Goal: Find specific page/section: Find specific page/section

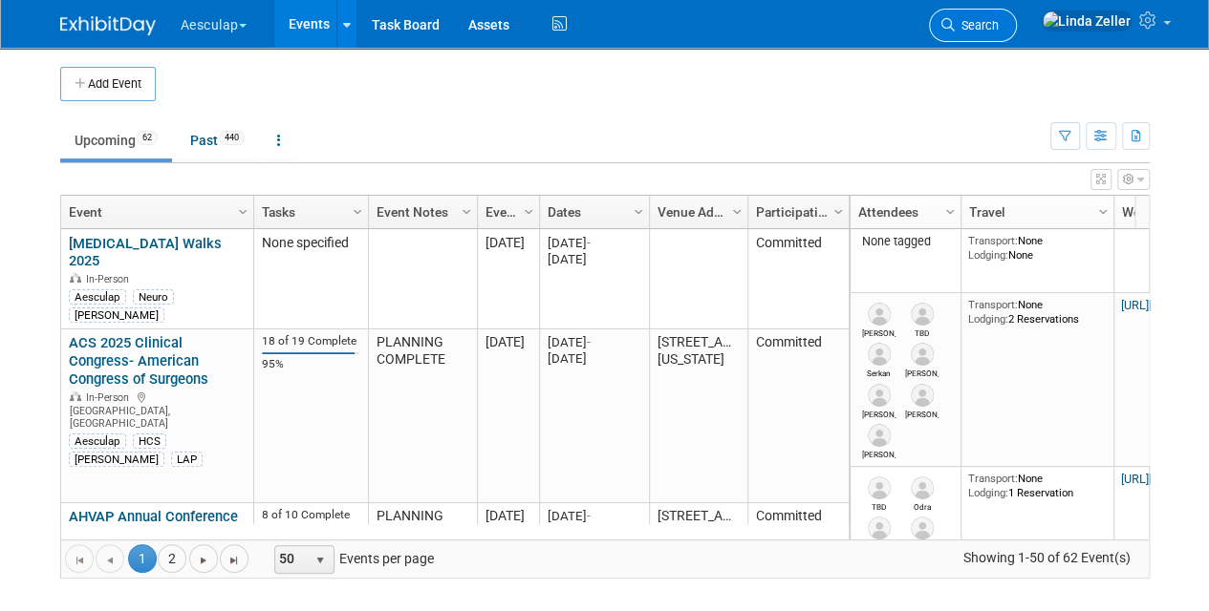
click at [998, 21] on span "Search" at bounding box center [976, 25] width 44 height 14
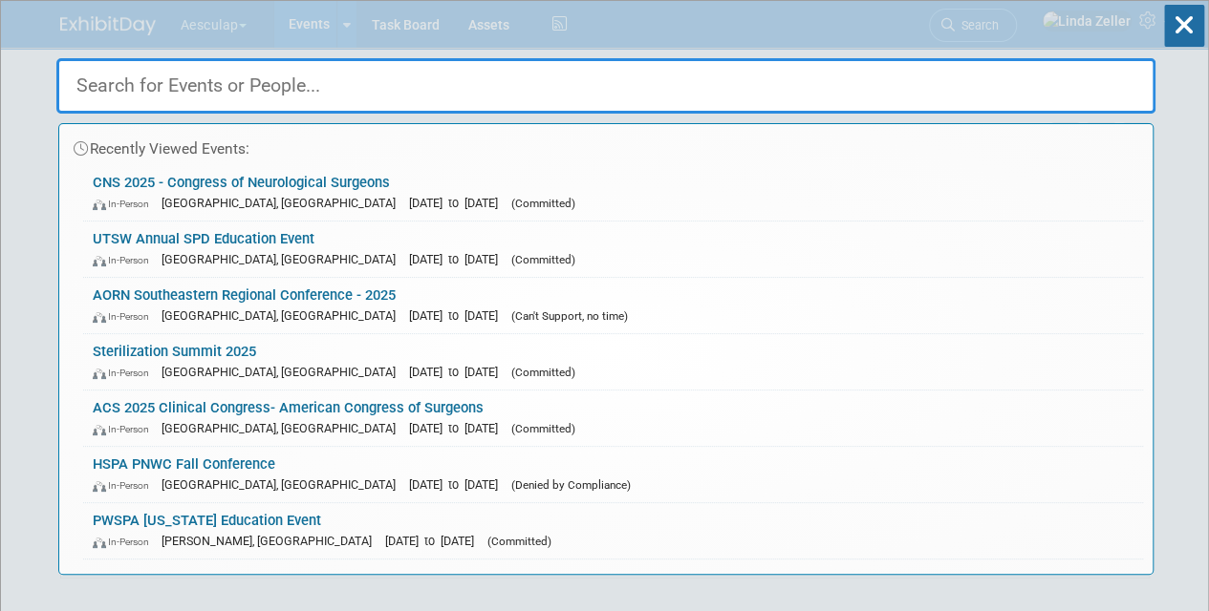
click at [1024, 19] on div "Recently Viewed Events: CNS 2025 - Congress of Neurological Surgeons In-Person …" at bounding box center [605, 288] width 1099 height 574
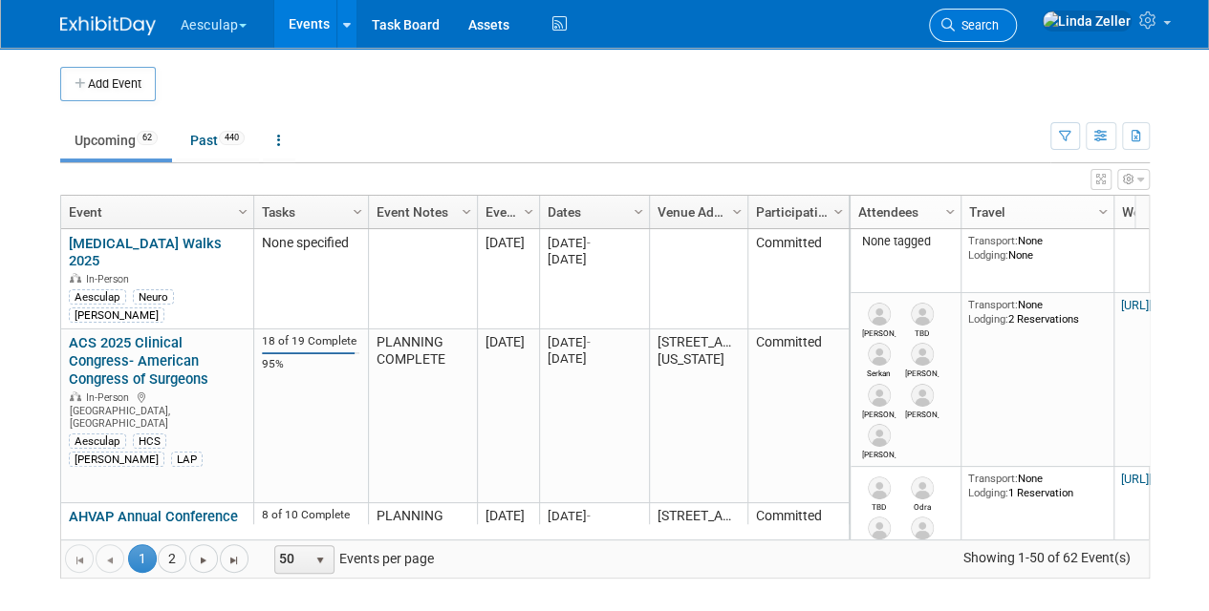
click at [998, 19] on span "Search" at bounding box center [976, 25] width 44 height 14
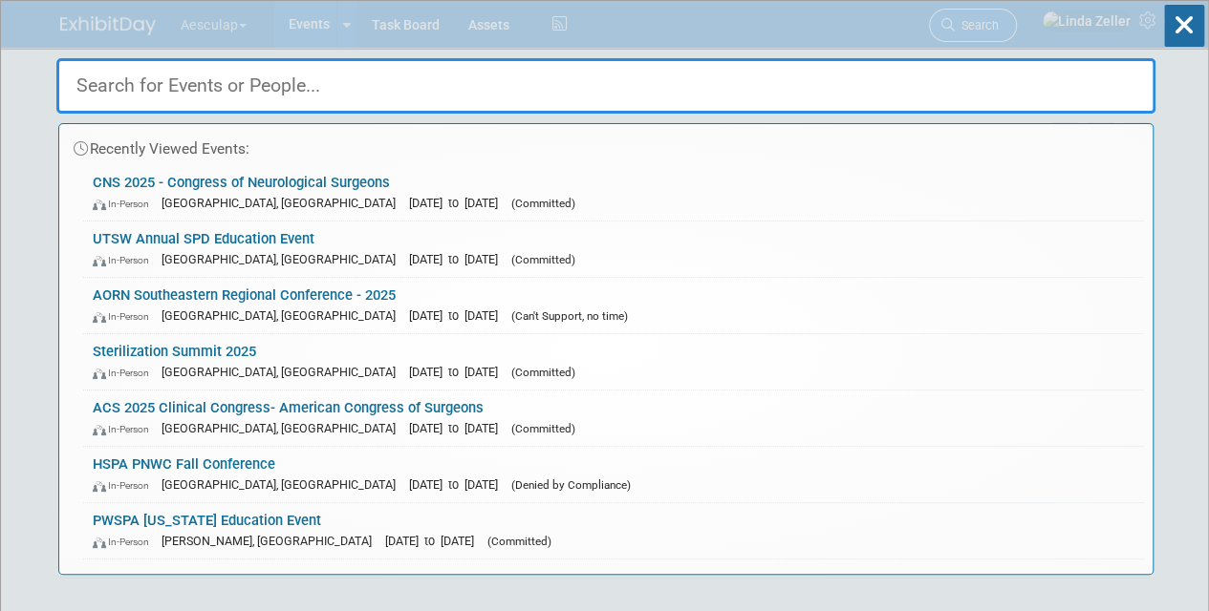
click at [1024, 19] on div "Recently Viewed Events: CNS 2025 - Congress of Neurological Surgeons In-Person …" at bounding box center [605, 288] width 1099 height 574
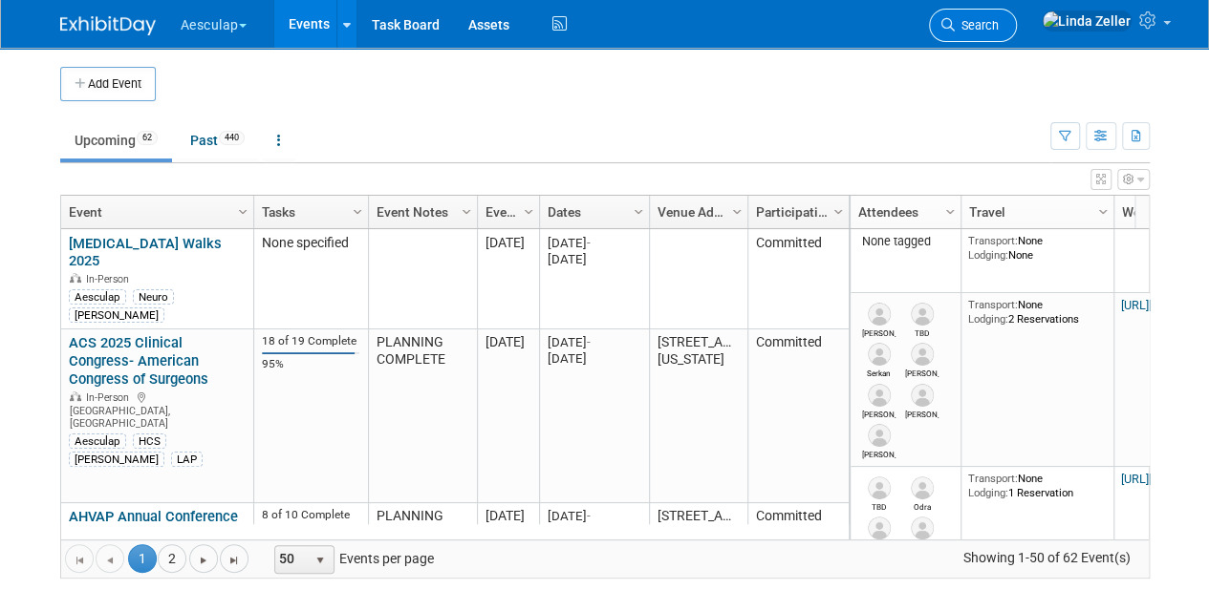
click at [998, 30] on span "Search" at bounding box center [976, 25] width 44 height 14
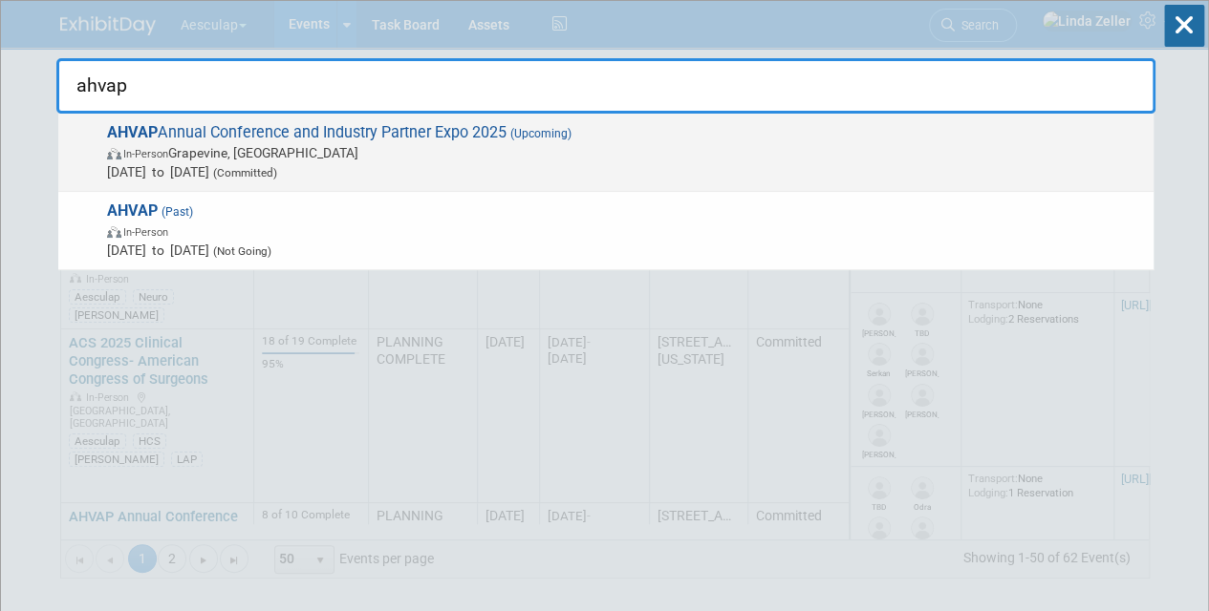
type input "ahvap"
click at [187, 168] on span "Oct 7, 2025 to Oct 9, 2025 (Committed)" at bounding box center [625, 171] width 1037 height 19
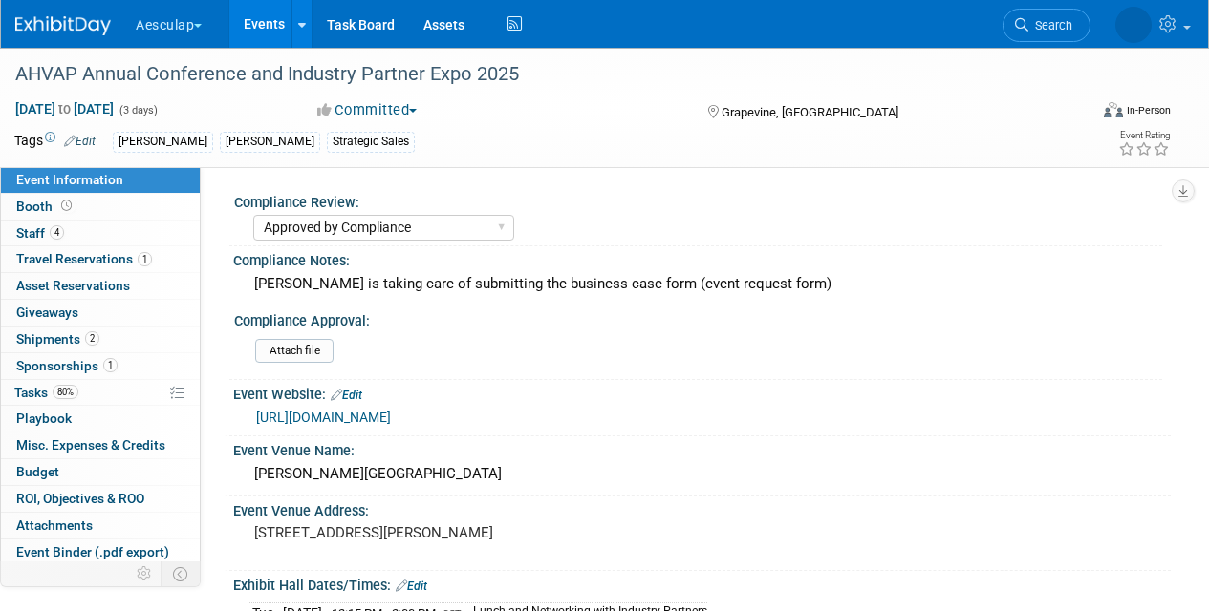
select select "Approved by Compliance"
select select "Strategic Sales"
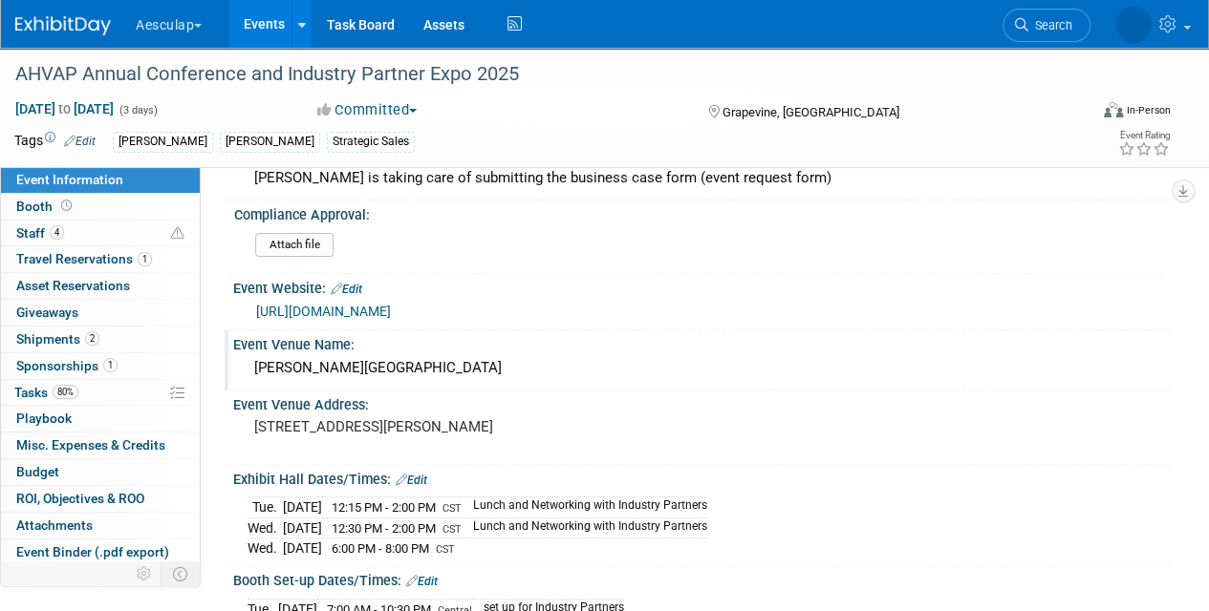
scroll to position [82, 0]
